Goal: Task Accomplishment & Management: Manage account settings

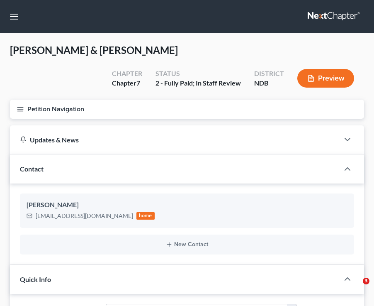
select select "5"
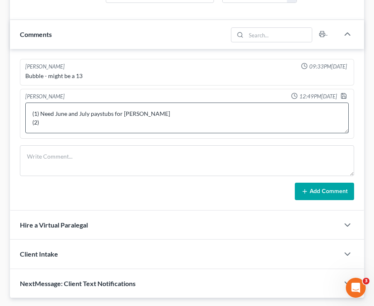
click at [59, 121] on textarea "(1) Need June and July paystubs for [PERSON_NAME] (2) Note: Owes $35,760.58 in …" at bounding box center [187, 118] width 324 height 31
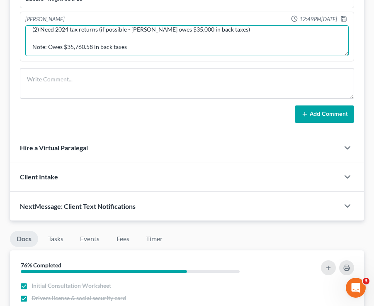
scroll to position [7, 0]
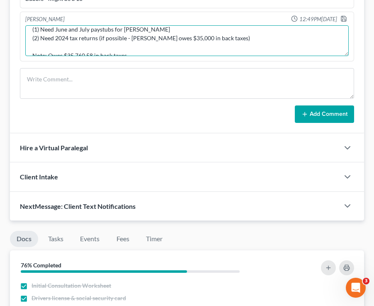
click at [59, 47] on textarea "(1) Need June and July paystubs for [PERSON_NAME] (2) Need 2024 tax returns (if…" at bounding box center [187, 40] width 324 height 31
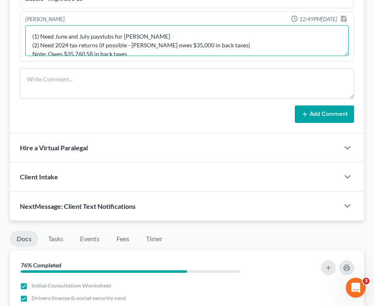
scroll to position [9, 0]
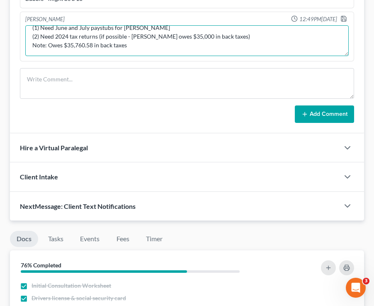
drag, startPoint x: 133, startPoint y: 46, endPoint x: 26, endPoint y: 46, distance: 107.1
click at [26, 46] on textarea "(1) Need June and July paystubs for [PERSON_NAME] (2) Need 2024 tax returns (if…" at bounding box center [187, 40] width 324 height 31
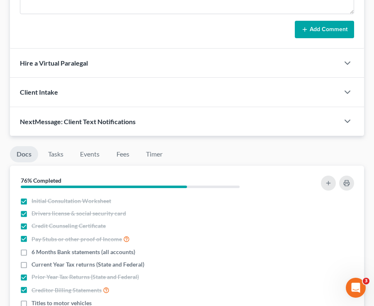
scroll to position [714, 0]
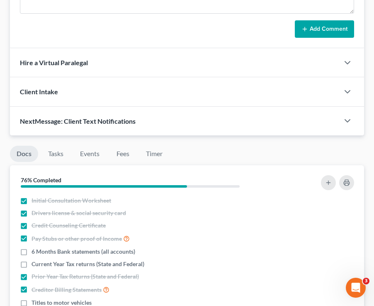
type textarea "(1) Need June and July paystubs for [PERSON_NAME] (2) Need 2024 tax returns (if…"
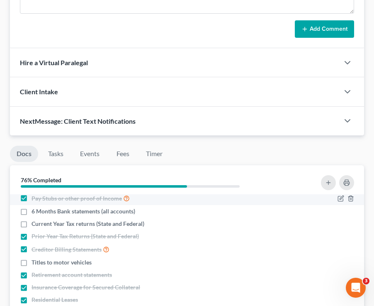
scroll to position [0, 0]
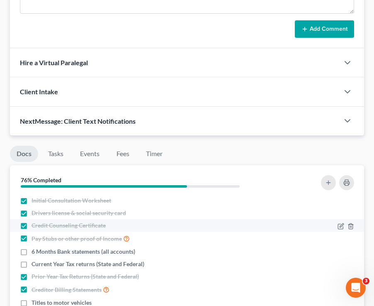
click at [32, 226] on label "Credit Counseling Certificate" at bounding box center [69, 225] width 74 height 8
click at [35, 226] on input "Credit Counseling Certificate" at bounding box center [37, 223] width 5 height 5
checkbox input "false"
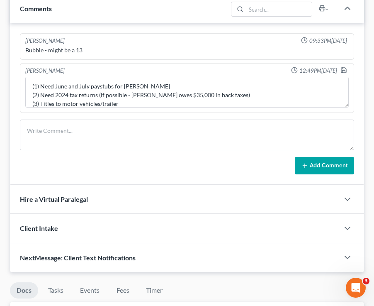
scroll to position [575, 0]
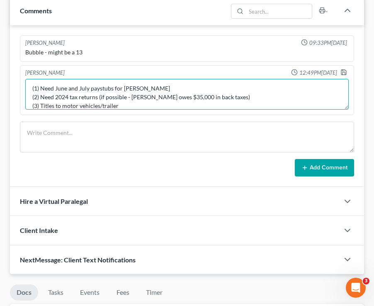
click at [121, 103] on textarea "(1) Need June and July paystubs for [PERSON_NAME] (2) Need 2024 tax returns (if…" at bounding box center [187, 94] width 324 height 31
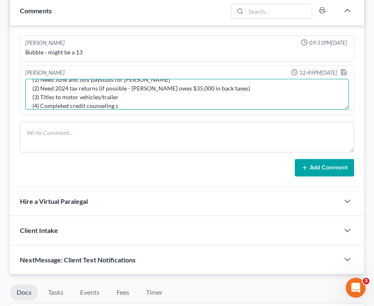
scroll to position [17, 0]
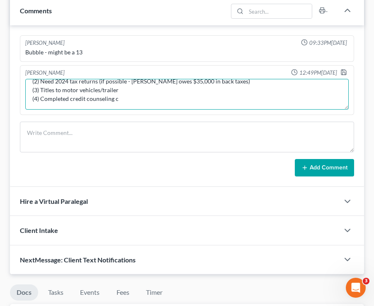
drag, startPoint x: 73, startPoint y: 105, endPoint x: 39, endPoint y: 103, distance: 34.2
click at [39, 103] on textarea "(1) Need June and July paystubs for [PERSON_NAME] (2) Need 2024 tax returns (if…" at bounding box center [187, 94] width 324 height 31
click at [60, 100] on textarea "(1) Need June and July paystubs for [PERSON_NAME] (2) Need 2024 tax returns (if…" at bounding box center [187, 94] width 324 height 31
click at [98, 98] on textarea "(1) Need June and July paystubs for [PERSON_NAME] (2) Need 2024 tax returns (if…" at bounding box center [187, 94] width 324 height 31
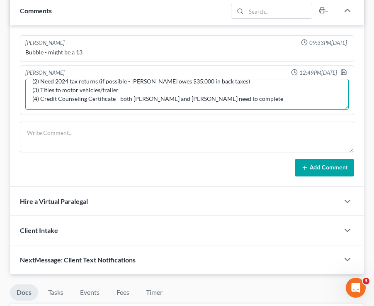
click at [218, 101] on textarea "(1) Need June and July paystubs for [PERSON_NAME] (2) Need 2024 tax returns (if…" at bounding box center [187, 94] width 324 height 31
click at [220, 104] on textarea "(1) Need June and July paystubs for [PERSON_NAME] (2) Need 2024 tax returns (if…" at bounding box center [187, 94] width 324 height 31
click at [223, 97] on textarea "(1) Need June and July paystubs for [PERSON_NAME] (2) Need 2024 tax returns (if…" at bounding box center [187, 94] width 324 height 31
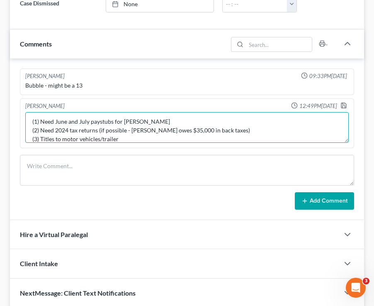
scroll to position [2, 0]
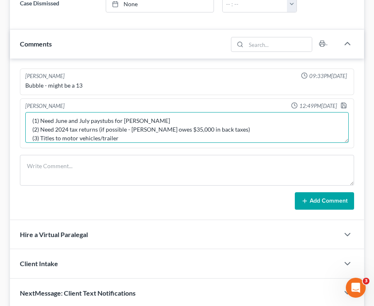
drag, startPoint x: 181, startPoint y: 130, endPoint x: 131, endPoint y: 131, distance: 50.2
click at [131, 131] on textarea "(1) Need June and July paystubs for [PERSON_NAME] (2) Need 2024 tax returns (if…" at bounding box center [187, 127] width 324 height 31
type textarea "(1) Need June and July paystubs for [PERSON_NAME] (2) Need 2024 tax returns (if…"
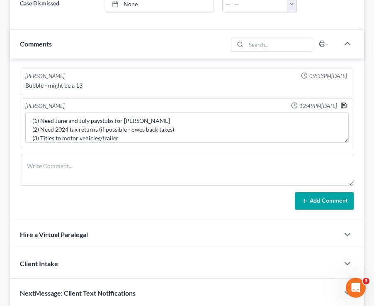
click at [345, 104] on icon "button" at bounding box center [344, 105] width 7 height 7
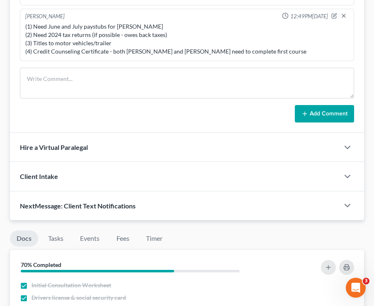
scroll to position [632, 0]
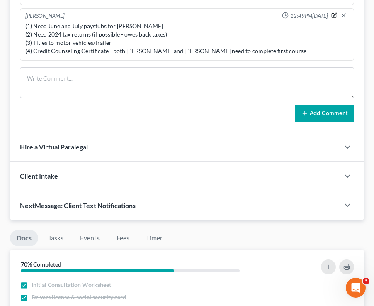
click at [333, 12] on button "button" at bounding box center [335, 15] width 6 height 6
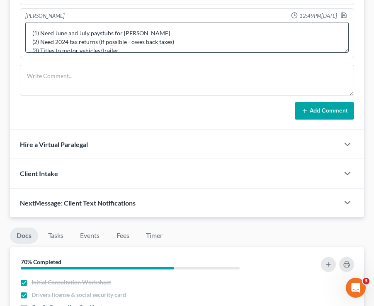
scroll to position [17, 0]
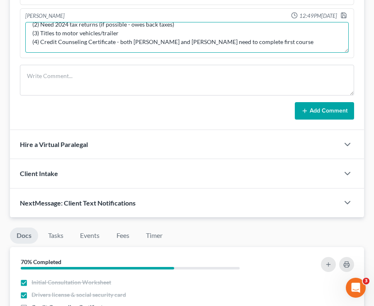
click at [250, 39] on textarea "(1) Need June and July paystubs for [PERSON_NAME] (2) Need 2024 tax returns (if…" at bounding box center [187, 37] width 324 height 31
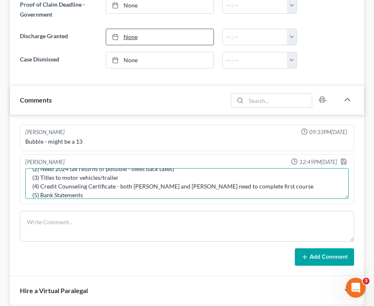
scroll to position [488, 0]
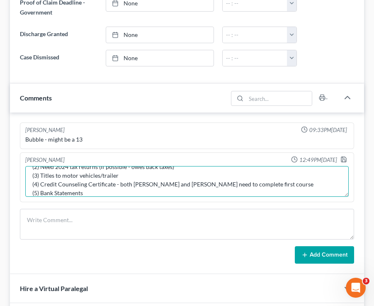
click at [91, 192] on textarea "(1) Need June and July paystubs for [PERSON_NAME] (2) Need 2024 tax returns (if…" at bounding box center [187, 181] width 324 height 31
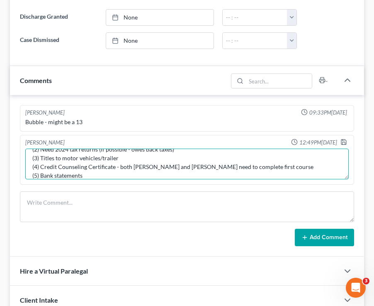
scroll to position [28, 0]
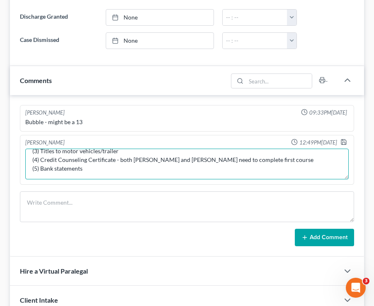
click at [100, 170] on textarea "(1) Need June and July paystubs for [PERSON_NAME] (2) Need 2024 tax returns (if…" at bounding box center [187, 164] width 324 height 31
click at [90, 166] on textarea "(1) Need June and July paystubs for [PERSON_NAME] (2) Need 2024 tax returns (if…" at bounding box center [187, 164] width 324 height 31
click at [210, 160] on textarea "(1) Need June and July paystubs for [PERSON_NAME] (2) Need 2024 tax returns (if…" at bounding box center [187, 164] width 324 height 31
click at [176, 169] on textarea "(1) Need June and July paystubs for [PERSON_NAME] (2) Need 2024 tax returns (if…" at bounding box center [187, 164] width 324 height 31
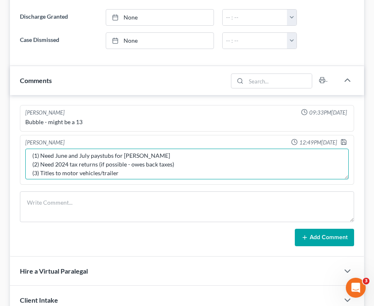
scroll to position [0, 0]
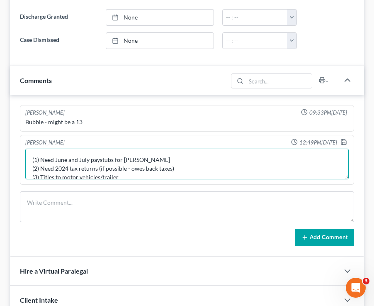
click at [148, 161] on textarea "(1) Need June and July paystubs for [PERSON_NAME] (2) Need 2024 tax returns (if…" at bounding box center [187, 164] width 324 height 31
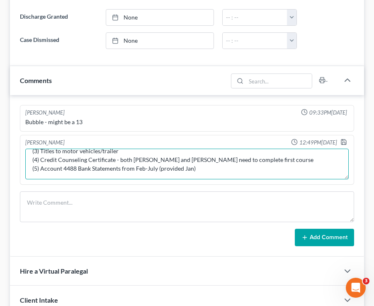
scroll to position [27, 0]
click at [205, 167] on textarea "(1) Need June and July paystubs for [PERSON_NAME] (2) Need 2024 tax returns (if…" at bounding box center [187, 164] width 324 height 31
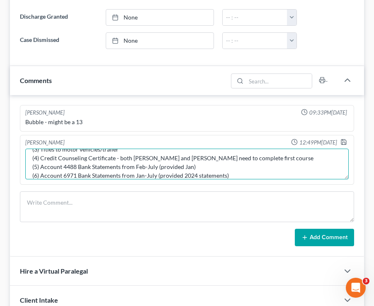
scroll to position [37, 0]
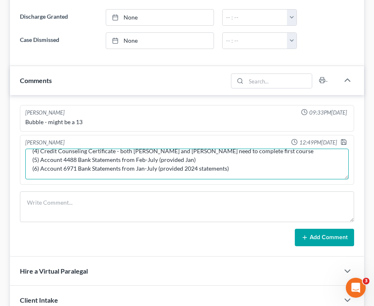
click at [44, 158] on textarea "(1) Need June and July paystubs for [PERSON_NAME] (2) Need 2024 tax returns (if…" at bounding box center [187, 164] width 324 height 31
click at [41, 158] on textarea "(1) Need June and July paystubs for [PERSON_NAME] (2) Need 2024 tax returns (if…" at bounding box center [187, 164] width 324 height 31
click at [41, 166] on textarea "(1) Need June and July paystubs for [PERSON_NAME] (2) Need 2024 tax returns (if…" at bounding box center [187, 164] width 324 height 31
click at [247, 171] on textarea "(1) Need June and July paystubs for [PERSON_NAME] (2) Need 2024 tax returns (if…" at bounding box center [187, 164] width 324 height 31
click at [258, 162] on textarea "(1) Need June and July paystubs for [PERSON_NAME] (2) Need 2024 tax returns (if…" at bounding box center [187, 164] width 324 height 31
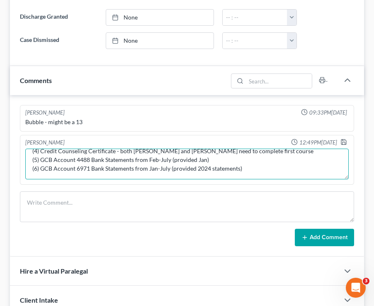
click at [230, 162] on textarea "(1) Need June and July paystubs for [PERSON_NAME] (2) Need 2024 tax returns (if…" at bounding box center [187, 164] width 324 height 31
click at [214, 157] on textarea "(1) Need June and July paystubs for [PERSON_NAME] (2) Need 2024 tax returns (if…" at bounding box center [187, 164] width 324 height 31
click at [252, 162] on textarea "(1) Need June and July paystubs for [PERSON_NAME] (2) Need 2024 tax returns (if…" at bounding box center [187, 164] width 324 height 31
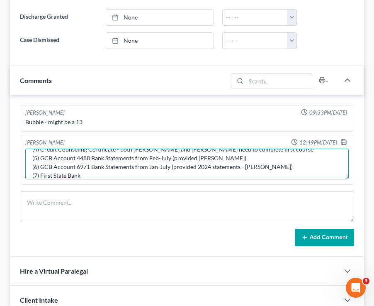
drag, startPoint x: 76, startPoint y: 156, endPoint x: 55, endPoint y: 156, distance: 20.8
click at [55, 156] on textarea "(1) Need June and July paystubs for [PERSON_NAME] (2) Need 2024 tax returns (if…" at bounding box center [187, 164] width 324 height 31
click at [54, 157] on textarea "(1) Need June and July paystubs for [PERSON_NAME] (2) Need 2024 tax returns (if…" at bounding box center [187, 164] width 324 height 31
click at [55, 166] on textarea "(1) Need June and July paystubs for [PERSON_NAME] (2) Need 2024 tax returns (if…" at bounding box center [187, 164] width 324 height 31
click at [91, 174] on textarea "(1) Need June and July paystubs for [PERSON_NAME] (2) Need 2024 tax returns (if…" at bounding box center [187, 164] width 324 height 31
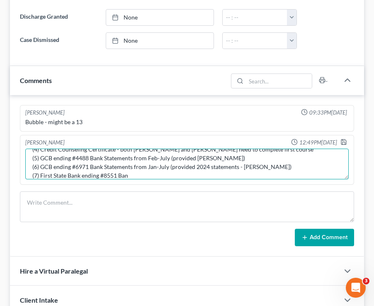
drag, startPoint x: 105, startPoint y: 156, endPoint x: 91, endPoint y: 158, distance: 14.6
click at [91, 158] on textarea "(1) Need June and July paystubs for [PERSON_NAME] (2) Need 2024 tax returns (if…" at bounding box center [187, 164] width 324 height 31
drag, startPoint x: 104, startPoint y: 166, endPoint x: 91, endPoint y: 166, distance: 12.9
click at [91, 166] on textarea "(1) Need June and July paystubs for [PERSON_NAME] (2) Need 2024 tax returns (if…" at bounding box center [187, 164] width 324 height 31
click at [134, 175] on textarea "(1) Need June and July paystubs for [PERSON_NAME] (2) Need 2024 tax returns (if…" at bounding box center [187, 164] width 324 height 31
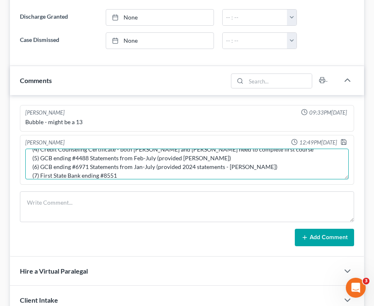
click at [51, 159] on textarea "(1) Need June and July paystubs for [PERSON_NAME] (2) Need 2024 tax returns (if…" at bounding box center [187, 164] width 324 height 31
click at [139, 169] on textarea "(1) Need June and July paystubs for [PERSON_NAME] (2) Need 2024 tax returns (if…" at bounding box center [187, 164] width 324 height 31
click at [126, 173] on textarea "(1) Need June and July paystubs for [PERSON_NAME] (2) Need 2024 tax returns (if…" at bounding box center [187, 164] width 324 height 31
click at [83, 175] on textarea "(1) Need June and July paystubs for [PERSON_NAME] (2) Need 2024 tax returns (if…" at bounding box center [187, 164] width 324 height 31
click at [147, 176] on textarea "(1) Need June and July paystubs for [PERSON_NAME] (2) Need 2024 tax returns (if…" at bounding box center [187, 164] width 324 height 31
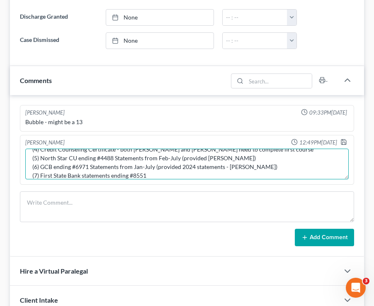
click at [83, 175] on textarea "(1) Need June and July paystubs for [PERSON_NAME] (2) Need 2024 tax returns (if…" at bounding box center [187, 164] width 324 height 31
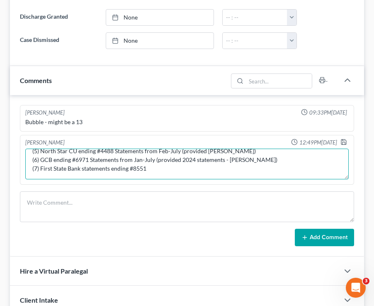
drag, startPoint x: 112, startPoint y: 175, endPoint x: 86, endPoint y: 171, distance: 26.1
click at [86, 171] on textarea "(1) Need June and July paystubs for [PERSON_NAME] (2) Need 2024 tax returns (if…" at bounding box center [187, 164] width 324 height 31
click at [112, 161] on textarea "(1) Need June and July paystubs for [PERSON_NAME] (2) Need 2024 tax returns (if…" at bounding box center [187, 164] width 324 height 31
click at [119, 160] on textarea "(1) Need June and July paystubs for [PERSON_NAME] (2) Need 2024 tax returns (if…" at bounding box center [187, 164] width 324 height 31
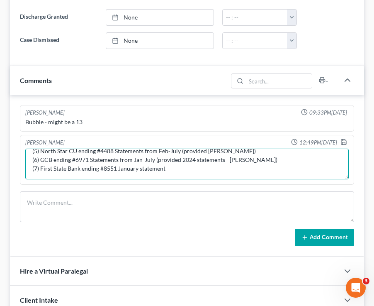
type textarea "(1) Need June and July paystubs for [PERSON_NAME] (2) Need 2024 tax returns (if…"
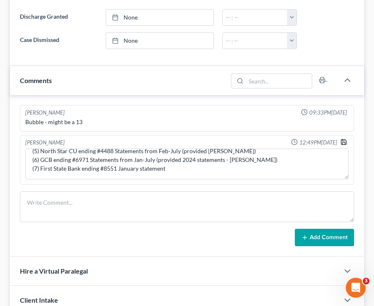
click at [342, 142] on icon "button" at bounding box center [344, 142] width 7 height 7
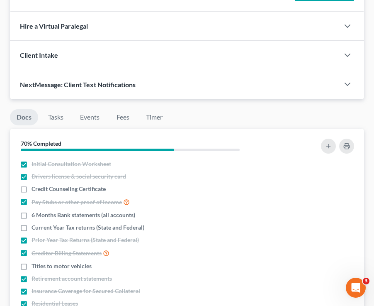
scroll to position [704, 0]
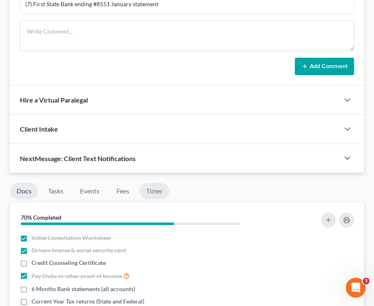
click at [157, 192] on link "Timer" at bounding box center [154, 191] width 30 height 16
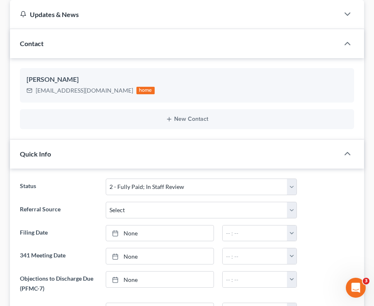
scroll to position [0, 0]
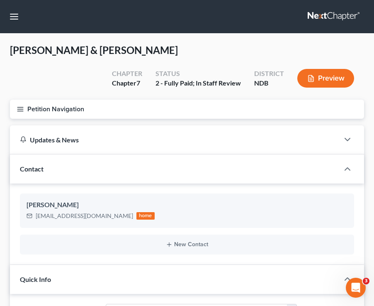
click at [130, 253] on div "New Contact" at bounding box center [187, 245] width 335 height 20
click at [110, 245] on button "New Contact" at bounding box center [187, 244] width 321 height 7
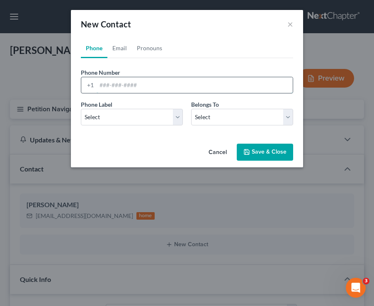
click at [119, 91] on input "tel" at bounding box center [195, 85] width 196 height 16
type input "469020427"
click at [110, 117] on select "Select Mobile Home Work Other" at bounding box center [132, 117] width 102 height 17
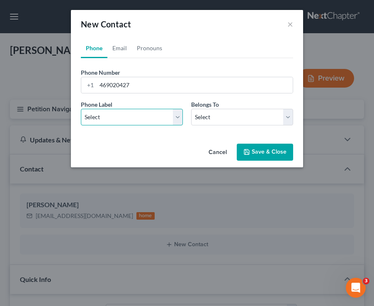
select select "0"
click at [81, 109] on select "Select Mobile Home Work Other" at bounding box center [132, 117] width 102 height 17
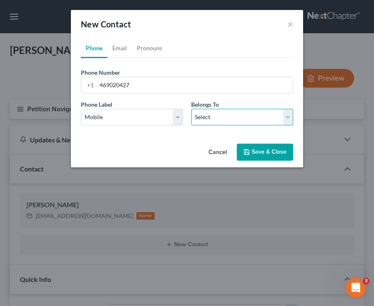
click at [234, 124] on select "Select Client Spouse Other" at bounding box center [242, 117] width 102 height 17
select select "0"
click at [191, 109] on select "Select Client Spouse Other" at bounding box center [242, 117] width 102 height 17
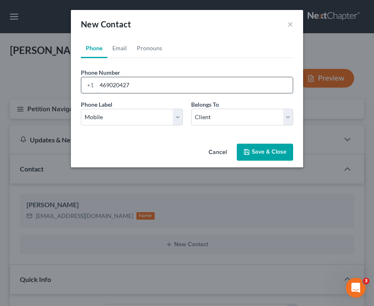
drag, startPoint x: 135, startPoint y: 79, endPoint x: 92, endPoint y: 78, distance: 43.2
click at [92, 78] on div "[PHONE_NUMBER]" at bounding box center [187, 85] width 213 height 17
drag, startPoint x: 149, startPoint y: 84, endPoint x: 83, endPoint y: 84, distance: 65.6
click at [83, 85] on div "[PHONE_NUMBER]" at bounding box center [187, 85] width 213 height 17
type input "[PHONE_NUMBER]"
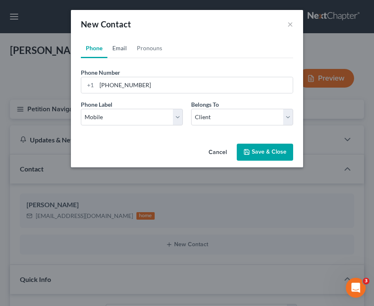
click at [122, 50] on link "Email" at bounding box center [120, 48] width 24 height 20
click at [291, 20] on button "×" at bounding box center [291, 24] width 6 height 10
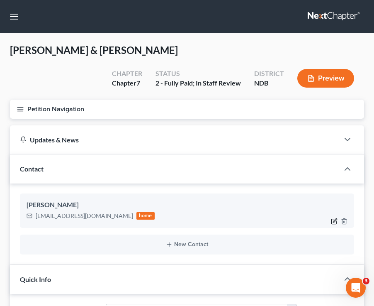
click at [336, 221] on icon "button" at bounding box center [334, 221] width 7 height 7
select select "0"
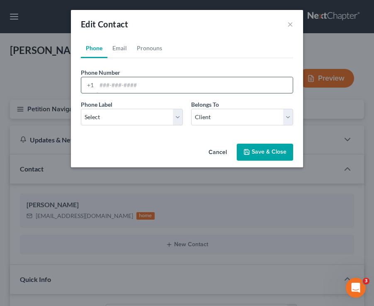
click at [108, 85] on input "tel" at bounding box center [195, 85] width 196 height 16
type input "[PHONE_NUMBER]"
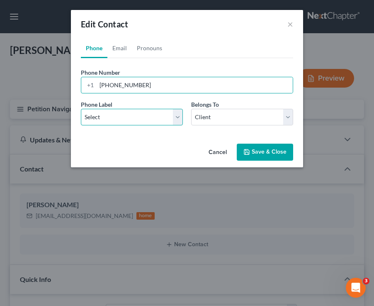
click at [156, 110] on select "Select Mobile Home Work Other" at bounding box center [132, 117] width 102 height 17
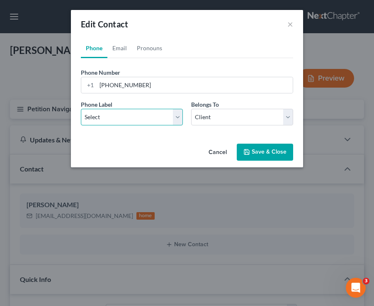
select select "0"
click at [81, 109] on select "Select Mobile Home Work Other" at bounding box center [132, 117] width 102 height 17
click at [120, 37] on div "Edit Contact ×" at bounding box center [187, 24] width 232 height 28
click at [124, 53] on link "Email" at bounding box center [120, 48] width 24 height 20
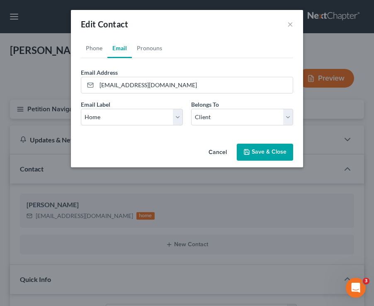
click at [264, 154] on button "Save & Close" at bounding box center [265, 152] width 56 height 17
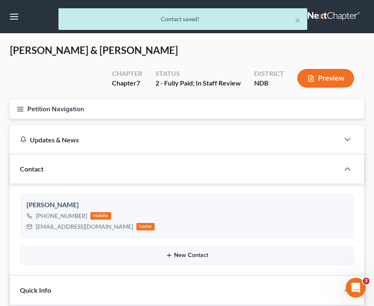
click at [158, 256] on button "New Contact" at bounding box center [187, 255] width 321 height 7
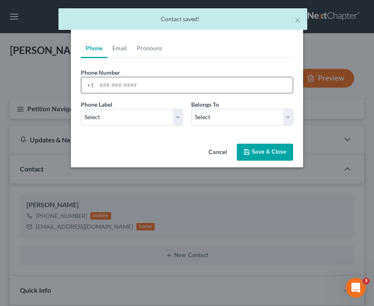
click at [114, 83] on input "tel" at bounding box center [195, 85] width 196 height 16
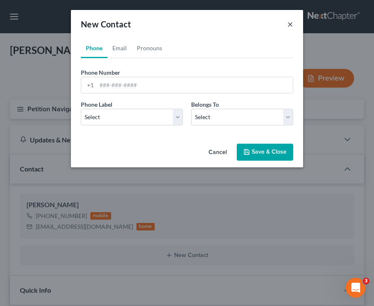
click at [292, 24] on button "×" at bounding box center [291, 24] width 6 height 10
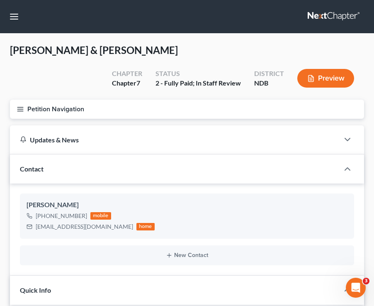
click at [24, 111] on button "Petition Navigation" at bounding box center [187, 109] width 355 height 19
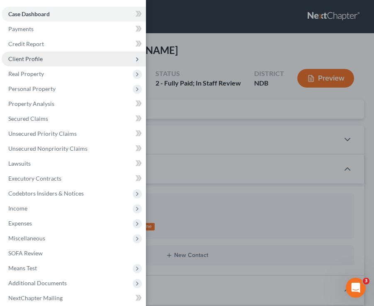
click at [52, 61] on span "Client Profile" at bounding box center [74, 58] width 144 height 15
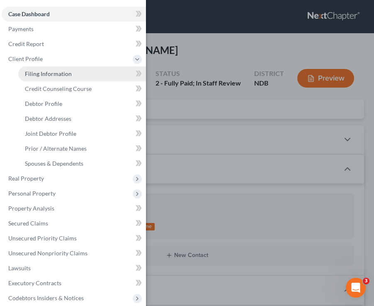
click at [88, 75] on link "Filing Information" at bounding box center [82, 73] width 128 height 15
select select "1"
select select "0"
select select "29"
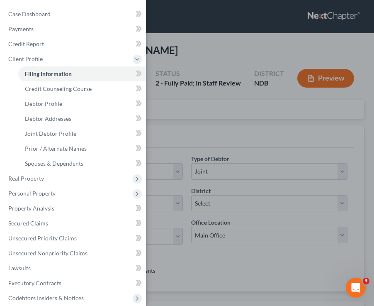
click at [166, 141] on div "Case Dashboard Payments Invoices Payments Payments Credit Report Client Profile" at bounding box center [187, 153] width 374 height 306
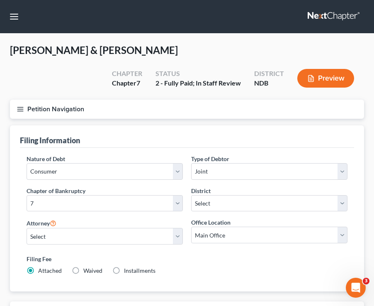
click at [20, 110] on icon "button" at bounding box center [20, 108] width 7 height 7
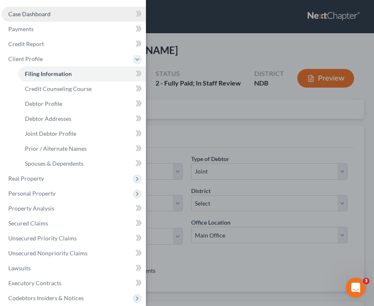
click at [36, 14] on span "Case Dashboard" at bounding box center [29, 13] width 42 height 7
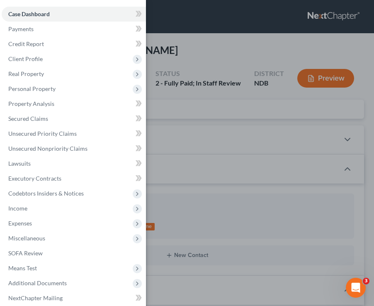
click at [193, 173] on div "Case Dashboard Payments Invoices Payments Payments Credit Report Client Profile" at bounding box center [187, 153] width 374 height 306
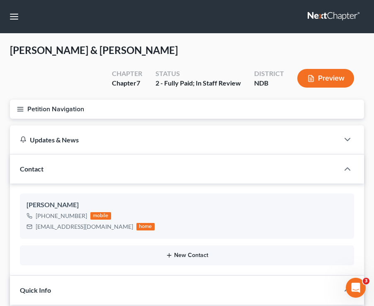
click at [116, 254] on button "New Contact" at bounding box center [187, 255] width 321 height 7
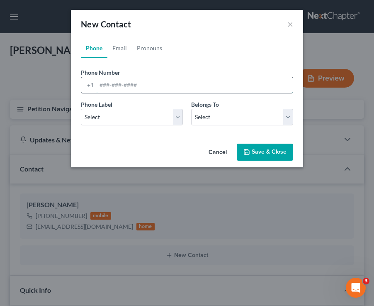
click at [139, 91] on input "tel" at bounding box center [195, 85] width 196 height 16
type input "[PHONE_NUMBER]"
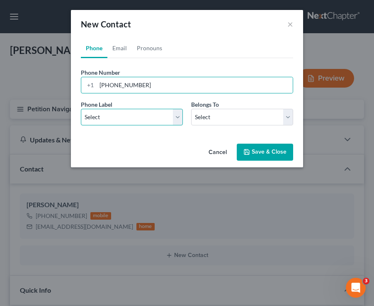
click at [159, 117] on select "Select Mobile Home Work Other" at bounding box center [132, 117] width 102 height 17
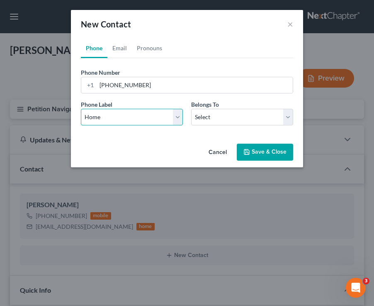
click at [81, 109] on select "Select Mobile Home Work Other" at bounding box center [132, 117] width 102 height 17
click at [130, 113] on select "Select Mobile Home Work Other" at bounding box center [132, 117] width 102 height 17
select select "0"
click at [81, 109] on select "Select Mobile Home Work Other" at bounding box center [132, 117] width 102 height 17
click at [228, 139] on div "Phone Email Pronouns Phone Number * [PHONE_NUMBER] Ext. Phone Label * Select Mo…" at bounding box center [187, 89] width 232 height 102
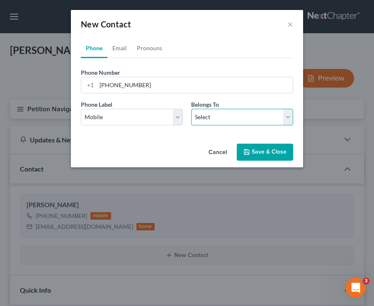
click at [220, 120] on select "Select Client Spouse Other" at bounding box center [242, 117] width 102 height 17
click at [191, 109] on select "Select Client Spouse Other" at bounding box center [242, 117] width 102 height 17
click at [212, 127] on div "Phone Label * Select Mobile Home Work Other Belongs To * Select Client Spouse O…" at bounding box center [187, 116] width 221 height 32
click at [208, 119] on select "Select Client Spouse Other" at bounding box center [242, 117] width 102 height 17
select select "1"
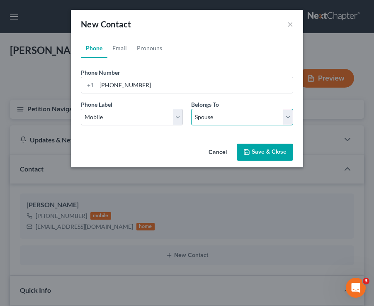
click at [191, 109] on select "Select Client Spouse Other" at bounding box center [242, 117] width 102 height 17
click at [266, 151] on button "Save & Close" at bounding box center [265, 152] width 56 height 17
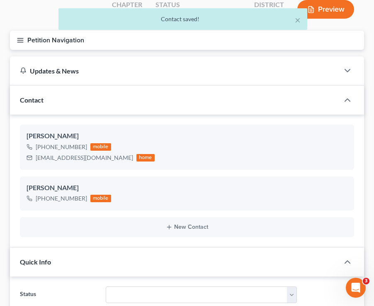
scroll to position [71, 0]
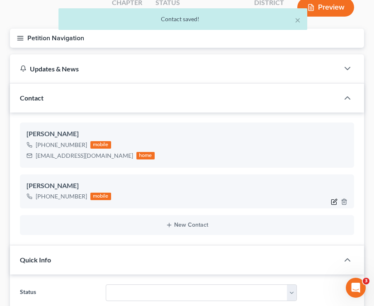
click at [335, 198] on icon "button" at bounding box center [334, 201] width 7 height 7
select select "0"
select select "1"
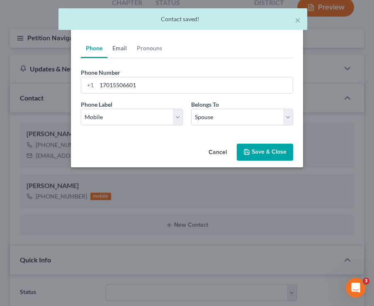
click at [123, 51] on link "Email" at bounding box center [120, 48] width 24 height 20
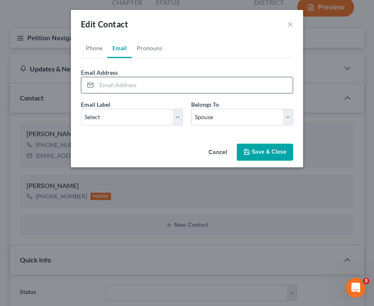
click at [140, 91] on input "email" at bounding box center [195, 85] width 196 height 16
click at [113, 86] on input "[EMAIL_ADDRESS][DOMAIN_NAME]" at bounding box center [195, 85] width 196 height 16
type input "[EMAIL_ADDRESS][DOMAIN_NAME]"
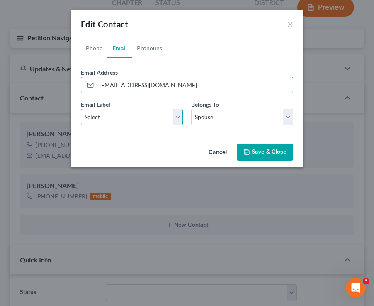
click at [134, 120] on select "Select Home Work Other" at bounding box center [132, 117] width 102 height 17
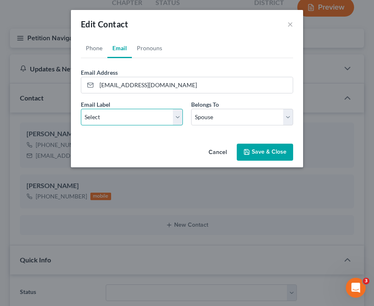
select select "0"
click at [81, 109] on select "Select Home Work Other" at bounding box center [132, 117] width 102 height 17
click at [263, 152] on button "Save & Close" at bounding box center [265, 152] width 56 height 17
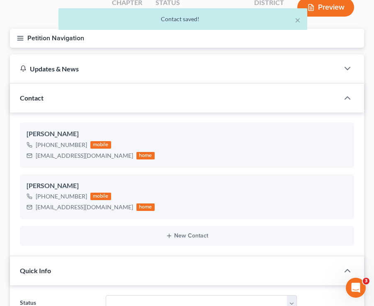
click at [18, 37] on icon "button" at bounding box center [20, 37] width 7 height 7
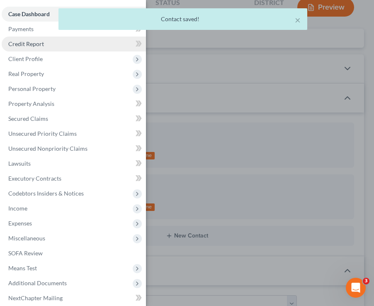
click at [20, 44] on span "Credit Report" at bounding box center [26, 43] width 36 height 7
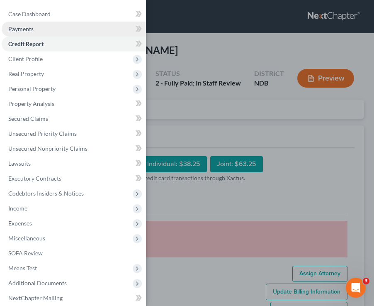
click at [23, 34] on link "Payments" at bounding box center [74, 29] width 144 height 15
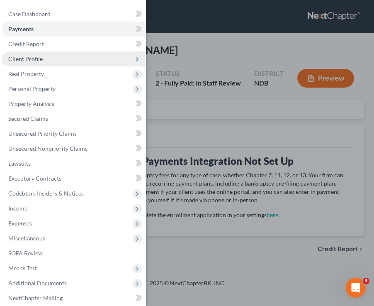
click at [21, 61] on span "Client Profile" at bounding box center [25, 58] width 34 height 7
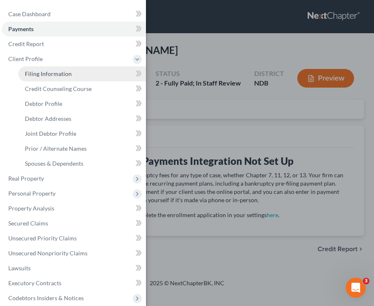
click at [39, 78] on link "Filing Information" at bounding box center [82, 73] width 128 height 15
select select "1"
select select "0"
select select "60"
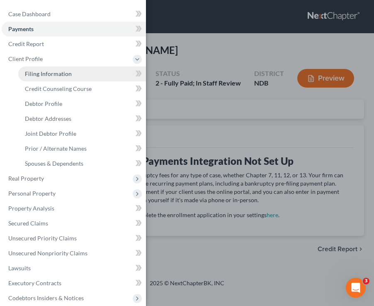
select select "0"
select select "29"
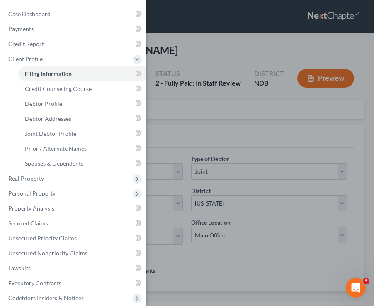
click at [286, 185] on div "Case Dashboard Payments Invoices Payments Payments Credit Report Client Profile" at bounding box center [187, 153] width 374 height 306
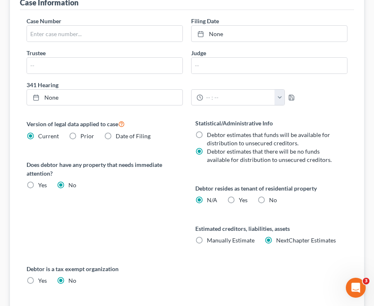
scroll to position [443, 0]
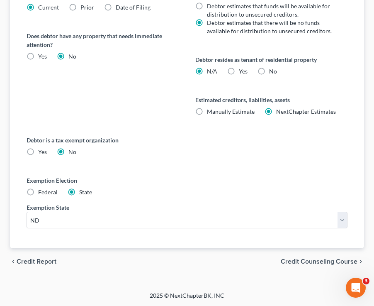
click at [33, 260] on span "Credit Report" at bounding box center [37, 261] width 40 height 7
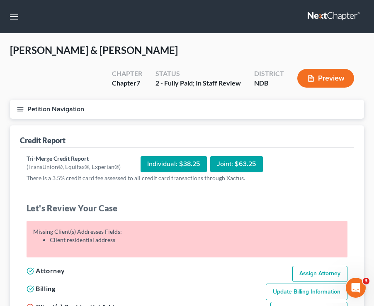
click at [21, 108] on icon "button" at bounding box center [20, 108] width 7 height 7
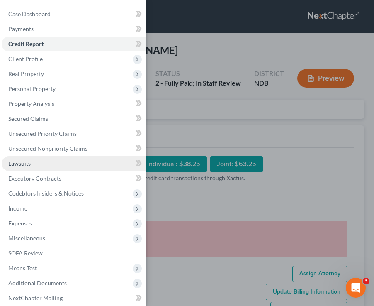
click at [65, 167] on link "Lawsuits" at bounding box center [74, 163] width 144 height 15
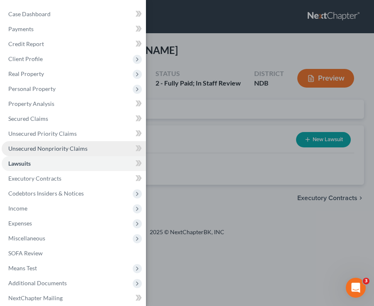
click at [52, 144] on link "Unsecured Nonpriority Claims" at bounding box center [74, 148] width 144 height 15
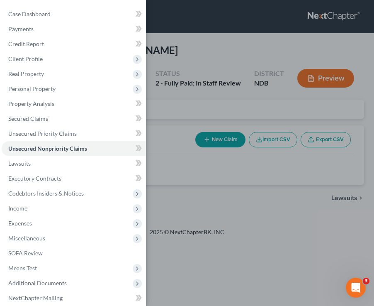
click at [212, 163] on div "Case Dashboard Payments Invoices Payments Payments Credit Report Client Profile" at bounding box center [187, 153] width 374 height 306
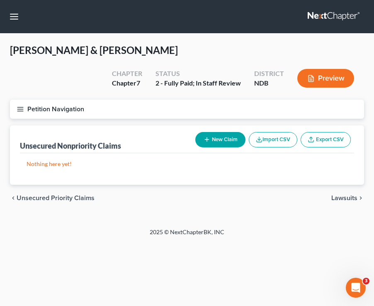
click at [222, 144] on button "New Claim" at bounding box center [221, 139] width 50 height 15
select select "2"
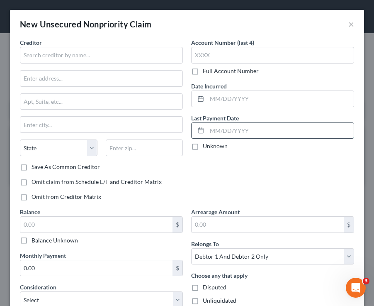
click at [222, 127] on input "text" at bounding box center [280, 131] width 147 height 16
type input "õ--p0"
click at [354, 23] on button "×" at bounding box center [352, 24] width 6 height 10
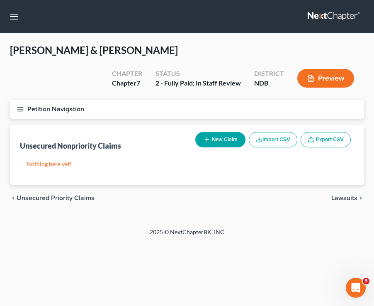
click at [14, 113] on button "Petition Navigation" at bounding box center [187, 109] width 355 height 19
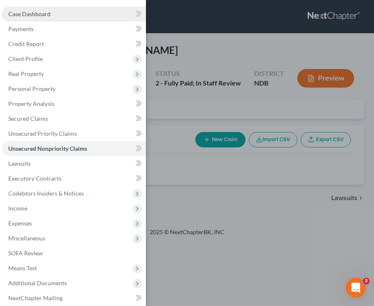
click at [62, 9] on link "Case Dashboard" at bounding box center [74, 14] width 144 height 15
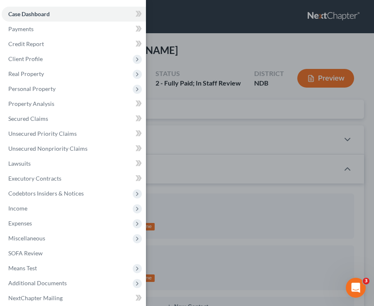
click at [216, 159] on div "Case Dashboard Payments Invoices Payments Payments Credit Report Client Profile" at bounding box center [187, 153] width 374 height 306
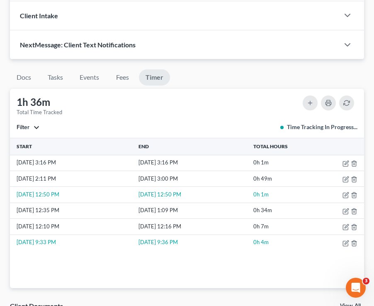
scroll to position [894, 0]
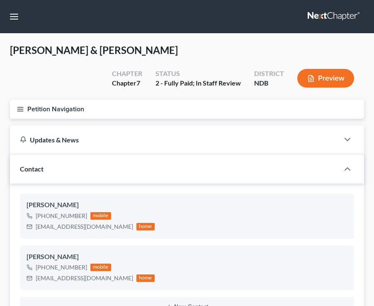
select select "5"
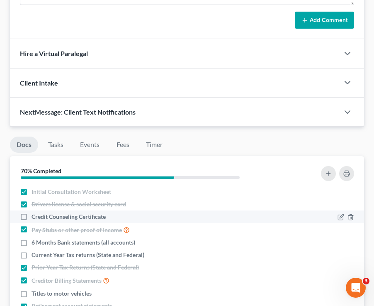
scroll to position [801, 0]
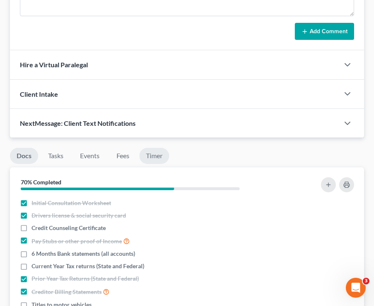
click at [159, 158] on link "Timer" at bounding box center [154, 156] width 30 height 16
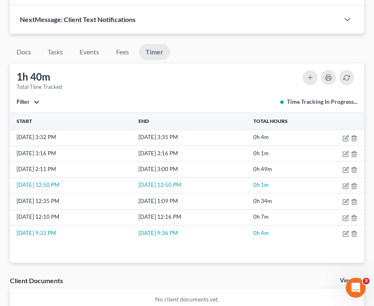
scroll to position [906, 0]
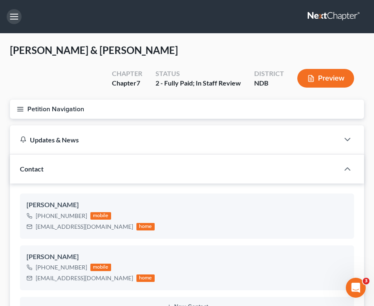
click at [13, 19] on button "button" at bounding box center [14, 16] width 15 height 15
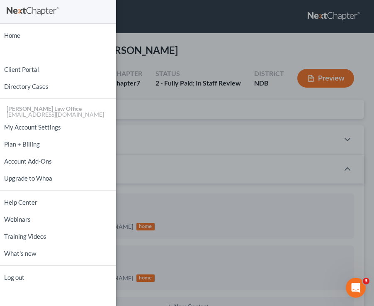
click at [188, 54] on div "Home New Case Client Portal Directory Cases Bulie Diaz Law Office fargo@buliela…" at bounding box center [187, 153] width 374 height 306
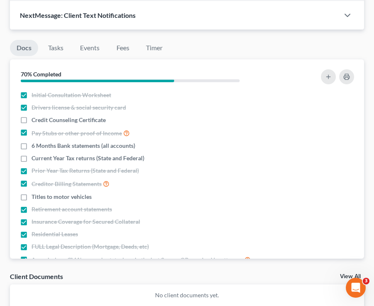
scroll to position [910, 0]
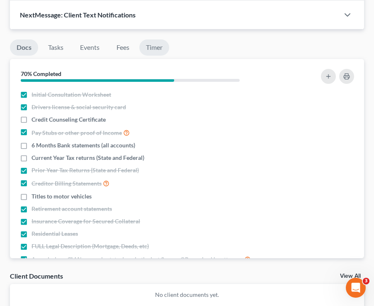
click at [154, 53] on link "Timer" at bounding box center [154, 47] width 30 height 16
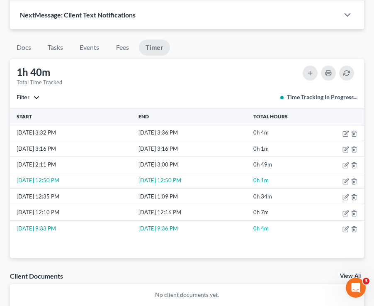
click at [261, 37] on div "Docs Tasks Events Fees Timer 70% Completed Nothing here yet! Initial Consultati…" at bounding box center [187, 177] width 363 height 296
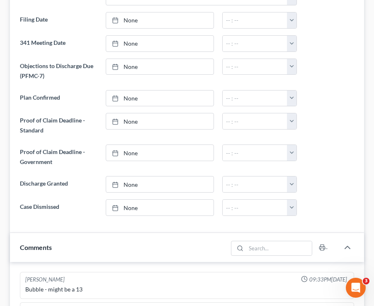
scroll to position [0, 0]
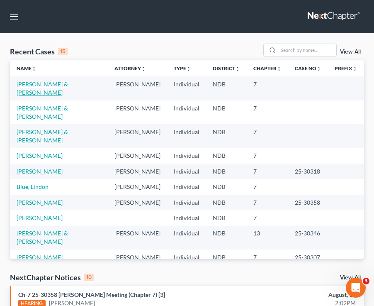
click at [67, 86] on link "Rognlin, Laif & Amanda" at bounding box center [42, 88] width 51 height 15
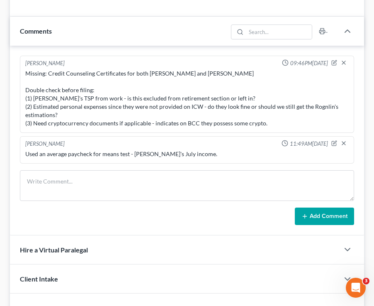
scroll to position [619, 0]
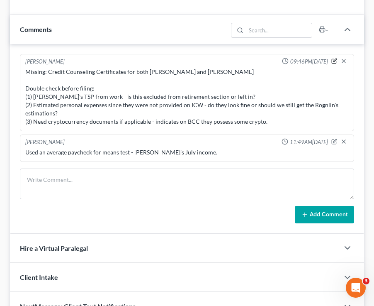
click at [334, 61] on icon "button" at bounding box center [335, 60] width 3 height 3
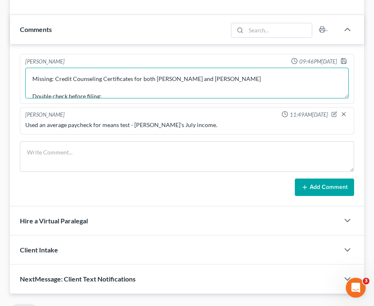
drag, startPoint x: 54, startPoint y: 88, endPoint x: 27, endPoint y: 71, distance: 32.1
click at [27, 71] on textarea "Missing: Credit Counseling Certificates for both Laif and Amanda Double check b…" at bounding box center [187, 83] width 324 height 31
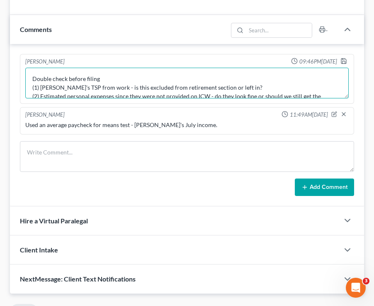
scroll to position [2, 0]
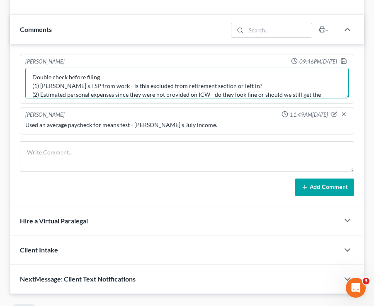
click at [109, 87] on textarea "Double check before filing (1) Amanda's TSP from work - is this excluded from r…" at bounding box center [187, 83] width 324 height 31
click at [30, 85] on textarea "Double check before filing: (1) Amanda's TSP from work - is this excluded from …" at bounding box center [187, 83] width 324 height 31
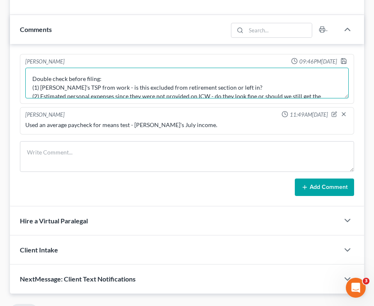
drag, startPoint x: 240, startPoint y: 88, endPoint x: 29, endPoint y: 88, distance: 211.3
click at [29, 88] on textarea "Double check before filing: (1) Amanda's TSP from work - is this excluded from …" at bounding box center [187, 83] width 324 height 31
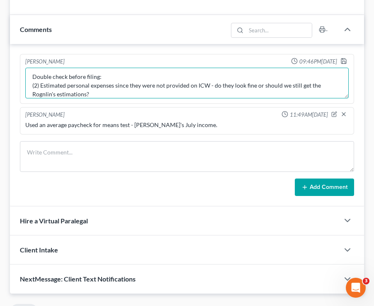
scroll to position [7, 0]
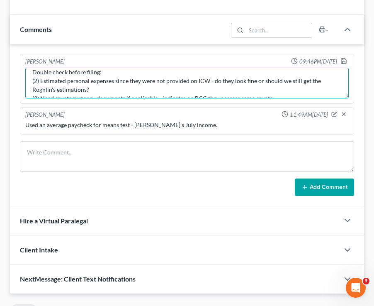
drag, startPoint x: 71, startPoint y: 94, endPoint x: 23, endPoint y: 80, distance: 49.4
click at [24, 80] on div "Missing: Credit Counseling Certificates for both Laif and Amanda Double check b…" at bounding box center [187, 83] width 327 height 34
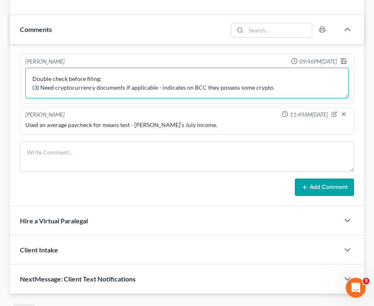
scroll to position [0, 0]
drag, startPoint x: 56, startPoint y: 89, endPoint x: 46, endPoint y: 75, distance: 17.3
click at [46, 75] on textarea "Double check before filing: (3) Need cryptocurrency documents if applicable - i…" at bounding box center [187, 83] width 324 height 31
click at [54, 86] on textarea "Double check before filing: (3) Need cryptocurrency documents if applicable - i…" at bounding box center [187, 83] width 324 height 31
drag, startPoint x: 56, startPoint y: 87, endPoint x: 19, endPoint y: 85, distance: 37.4
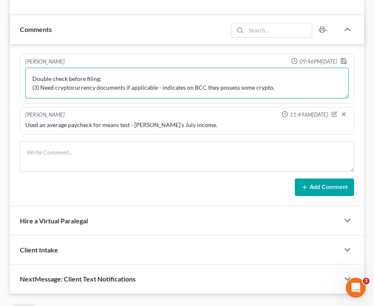
click at [19, 85] on div "Brooke Benner 09:46PM, 07/28/2025 Missing: Credit Counseling Certificates for b…" at bounding box center [187, 125] width 355 height 162
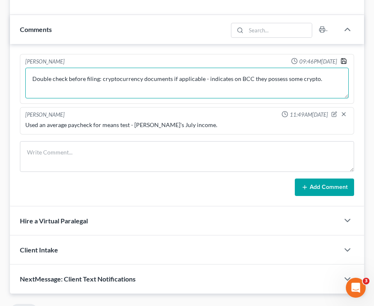
type textarea "Double check before filing: cryptocurrency documents if applicable - indicates …"
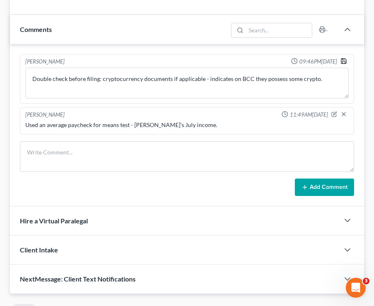
click at [346, 59] on icon "button" at bounding box center [344, 61] width 5 height 5
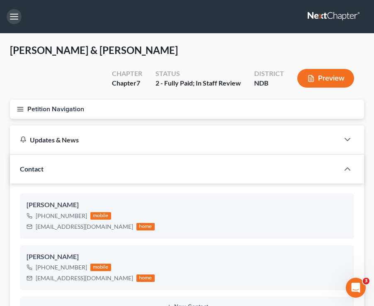
click at [13, 16] on button "button" at bounding box center [14, 16] width 15 height 15
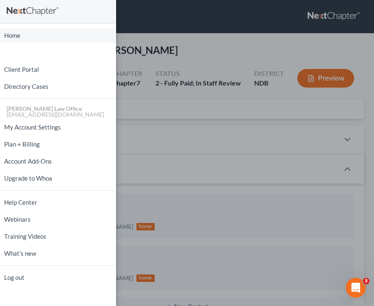
click at [19, 42] on link "Home" at bounding box center [58, 35] width 116 height 15
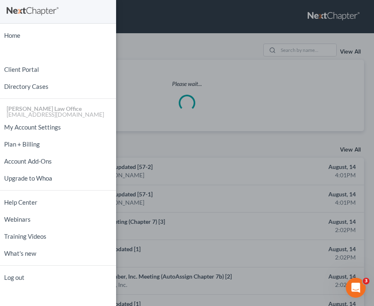
click at [158, 42] on div "Home New Case Client Portal Directory Cases Bulie Diaz Law Office fargo@buliela…" at bounding box center [187, 153] width 374 height 306
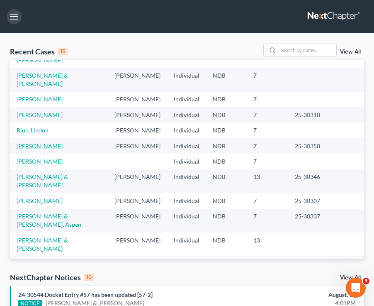
scroll to position [57, 0]
click at [39, 232] on td "Friddle, Justin & Lori" at bounding box center [59, 244] width 98 height 24
click at [41, 236] on link "Friddle, Justin & Lori" at bounding box center [42, 243] width 51 height 15
select select "4"
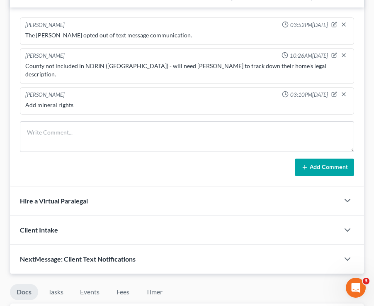
scroll to position [634, 0]
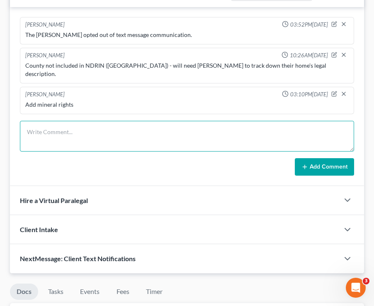
click at [117, 137] on textarea at bounding box center [187, 136] width 335 height 31
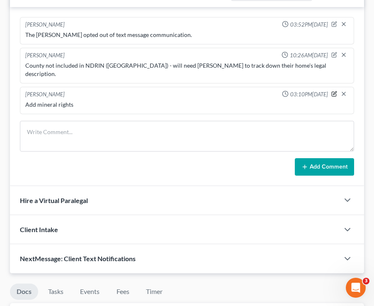
click at [336, 92] on icon "button" at bounding box center [334, 94] width 5 height 5
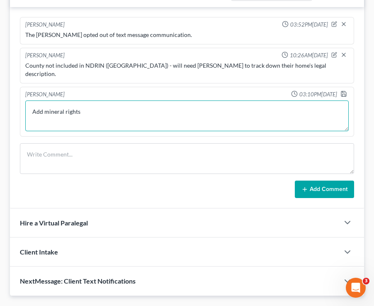
click at [103, 103] on textarea "Add mineral rights" at bounding box center [187, 115] width 324 height 31
type textarea "Add mineral rights Add phone numbers"
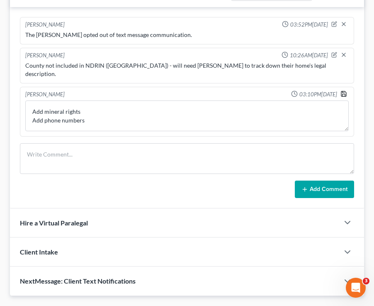
click at [342, 91] on icon "button" at bounding box center [344, 93] width 5 height 5
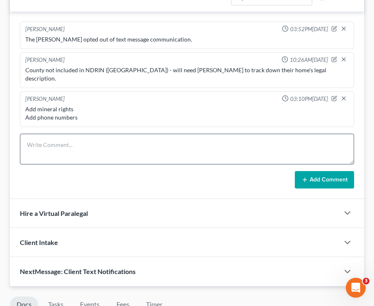
scroll to position [632, 0]
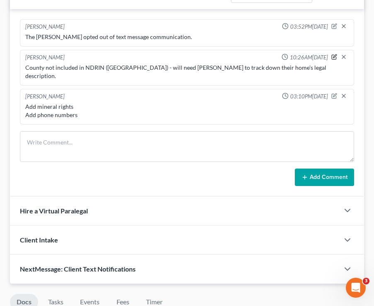
click at [334, 55] on icon "button" at bounding box center [334, 57] width 5 height 5
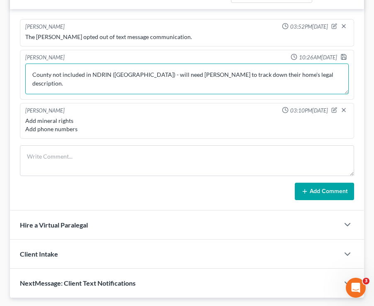
click at [135, 77] on textarea "County not included in NDRIN (Williston) - will need Sara to track down their h…" at bounding box center [187, 79] width 324 height 31
click at [301, 76] on textarea "County not included in NDRIN (Willliams) - will need Sara to track down their h…" at bounding box center [187, 79] width 324 height 31
type textarea "County not included in NDRIN (Willliams) - will need Sara to track down their h…"
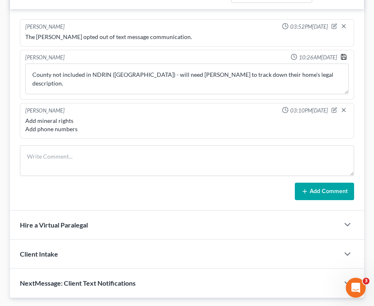
click at [344, 58] on icon "button" at bounding box center [344, 57] width 7 height 7
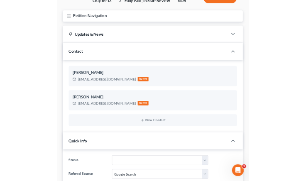
scroll to position [85, 0]
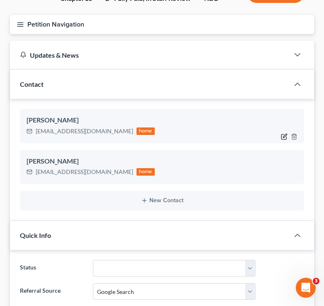
click at [284, 135] on icon "button" at bounding box center [285, 136] width 4 height 4
select select "0"
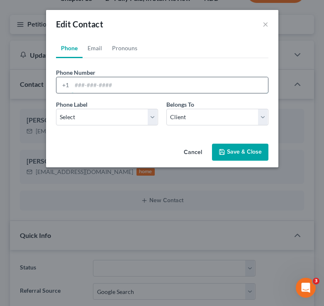
click at [110, 86] on input "tel" at bounding box center [170, 85] width 196 height 16
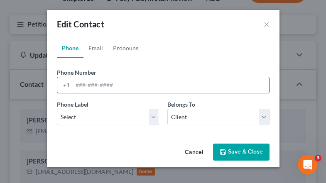
click at [90, 87] on input "tel" at bounding box center [171, 85] width 196 height 16
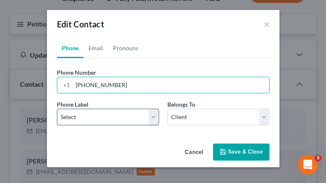
type input "815-573-8290"
click at [78, 118] on select "Select Mobile Home Work Other" at bounding box center [108, 117] width 102 height 17
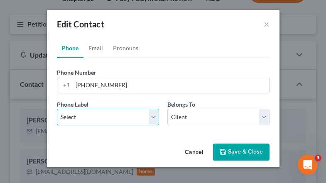
select select "1"
click at [57, 109] on select "Select Mobile Home Work Other" at bounding box center [108, 117] width 102 height 17
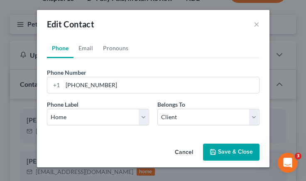
click at [229, 151] on button "Save & Close" at bounding box center [231, 152] width 56 height 17
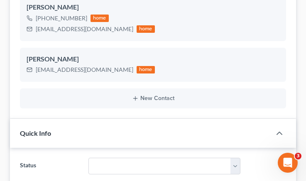
scroll to position [198, 0]
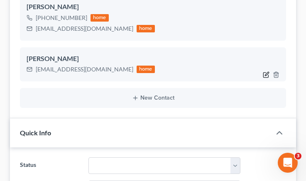
click at [266, 75] on icon "button" at bounding box center [266, 74] width 7 height 7
select select "1"
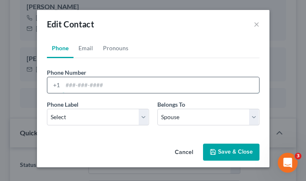
click at [111, 81] on input "tel" at bounding box center [161, 85] width 196 height 16
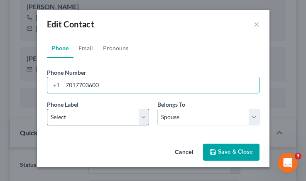
type input "7017703600"
click at [94, 116] on select "Select Mobile Home Work Other" at bounding box center [98, 117] width 102 height 17
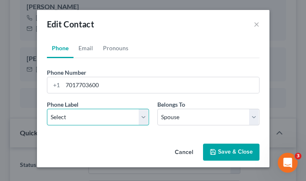
select select "1"
click at [47, 109] on select "Select Mobile Home Work Other" at bounding box center [98, 117] width 102 height 17
click at [232, 152] on button "Save & Close" at bounding box center [231, 152] width 56 height 17
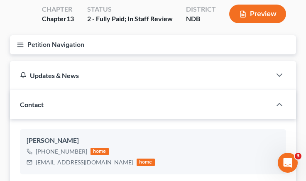
scroll to position [0, 0]
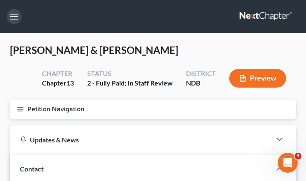
click at [19, 15] on button "button" at bounding box center [14, 16] width 15 height 15
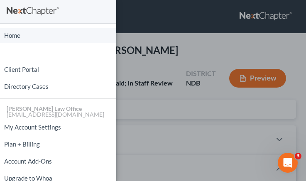
click at [42, 39] on link "Home" at bounding box center [58, 35] width 116 height 15
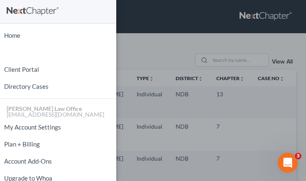
click at [143, 44] on div "Home New Case Client Portal Directory Cases Bulie Diaz Law Office fargo@buliela…" at bounding box center [153, 90] width 306 height 181
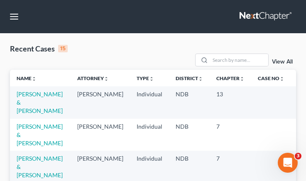
click at [22, 98] on td "Friddle, Justin & Lori" at bounding box center [40, 102] width 61 height 32
click at [30, 96] on link "Friddle, Justin & Lori" at bounding box center [40, 102] width 46 height 24
select select "4"
